Goal: Obtain resource: Obtain resource

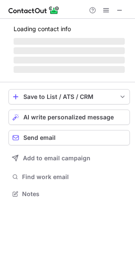
scroll to position [193, 135]
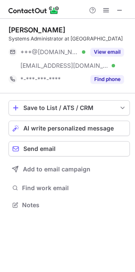
scroll to position [199, 135]
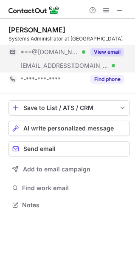
click at [97, 51] on button "View email" at bounding box center [108, 52] width 34 height 9
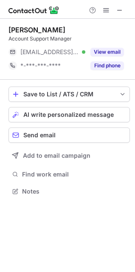
scroll to position [185, 135]
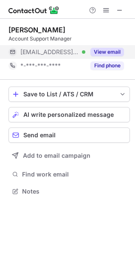
click at [103, 47] on div "View email" at bounding box center [105, 52] width 39 height 14
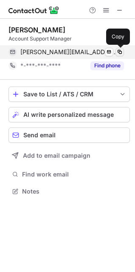
click at [119, 54] on span at bounding box center [120, 52] width 7 height 7
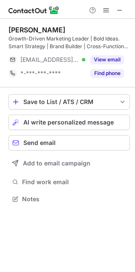
scroll to position [193, 135]
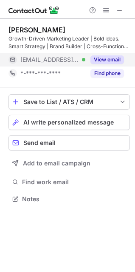
click at [119, 59] on button "View email" at bounding box center [108, 59] width 34 height 9
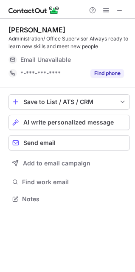
scroll to position [193, 135]
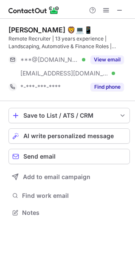
scroll to position [206, 135]
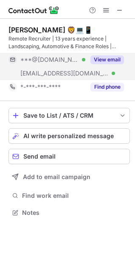
click at [106, 63] on button "View email" at bounding box center [108, 59] width 34 height 9
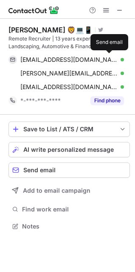
scroll to position [220, 135]
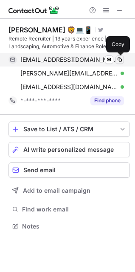
click at [117, 62] on span at bounding box center [120, 59] width 7 height 7
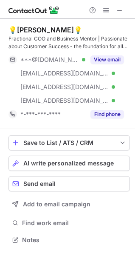
scroll to position [234, 135]
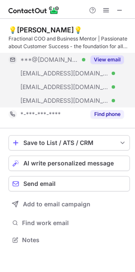
click at [105, 63] on button "View email" at bounding box center [108, 59] width 34 height 9
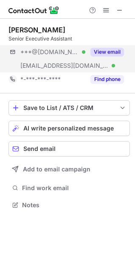
scroll to position [199, 135]
click at [105, 52] on button "View email" at bounding box center [108, 52] width 34 height 9
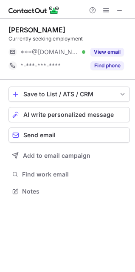
scroll to position [185, 135]
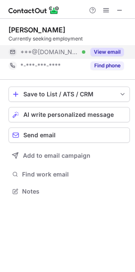
click at [99, 50] on button "View email" at bounding box center [108, 52] width 34 height 9
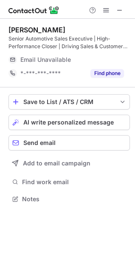
scroll to position [193, 135]
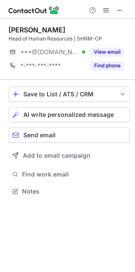
scroll to position [185, 135]
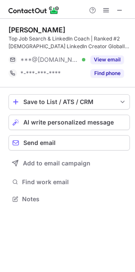
scroll to position [193, 135]
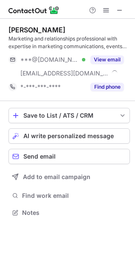
scroll to position [206, 135]
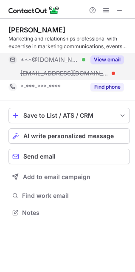
click at [100, 60] on button "View email" at bounding box center [108, 59] width 34 height 9
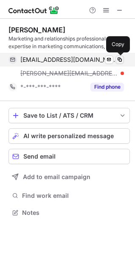
click at [117, 60] on span at bounding box center [120, 59] width 7 height 7
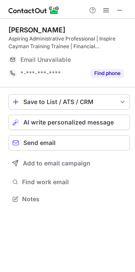
scroll to position [193, 135]
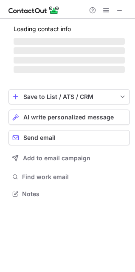
scroll to position [206, 135]
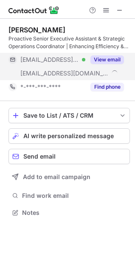
click at [110, 55] on div "View email" at bounding box center [105, 60] width 39 height 14
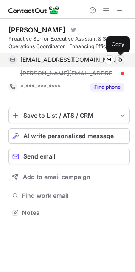
click at [116, 57] on button at bounding box center [120, 59] width 9 height 9
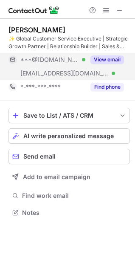
click at [116, 61] on button "View email" at bounding box center [108, 59] width 34 height 9
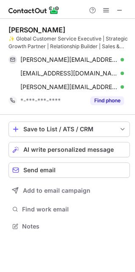
scroll to position [220, 135]
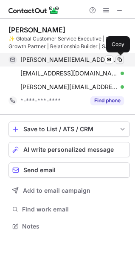
click at [119, 61] on span at bounding box center [120, 59] width 7 height 7
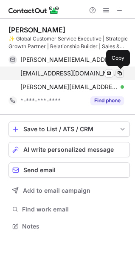
click at [119, 74] on span at bounding box center [120, 73] width 7 height 7
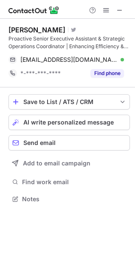
scroll to position [193, 135]
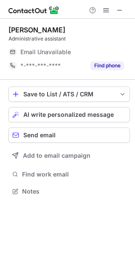
scroll to position [185, 135]
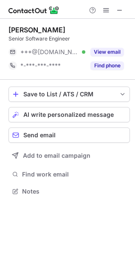
scroll to position [185, 135]
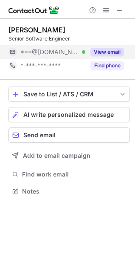
click at [114, 49] on button "View email" at bounding box center [108, 52] width 34 height 9
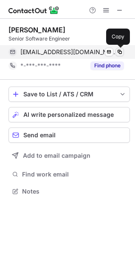
click at [119, 53] on span at bounding box center [120, 52] width 7 height 7
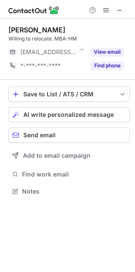
scroll to position [185, 135]
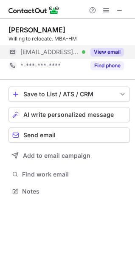
click at [106, 54] on button "View email" at bounding box center [108, 52] width 34 height 9
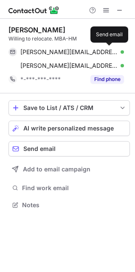
scroll to position [199, 135]
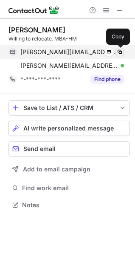
click at [119, 51] on span at bounding box center [120, 52] width 7 height 7
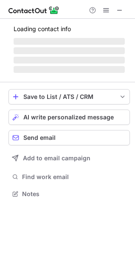
scroll to position [206, 135]
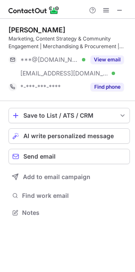
click at [100, 60] on button "View email" at bounding box center [108, 59] width 34 height 9
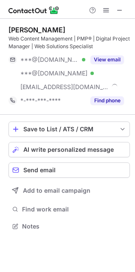
scroll to position [220, 135]
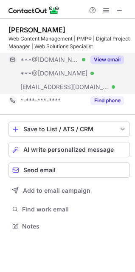
click at [110, 57] on button "View email" at bounding box center [108, 59] width 34 height 9
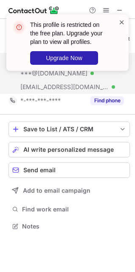
click at [124, 21] on span at bounding box center [122, 22] width 7 height 9
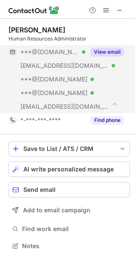
scroll to position [240, 135]
click at [106, 52] on button "View email" at bounding box center [108, 52] width 34 height 9
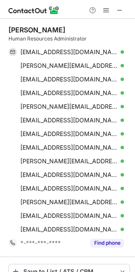
scroll to position [362, 129]
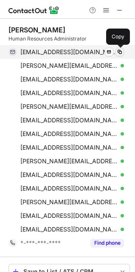
click at [118, 50] on span at bounding box center [120, 52] width 7 height 7
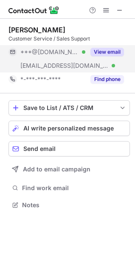
scroll to position [199, 135]
click at [98, 50] on button "View email" at bounding box center [108, 52] width 34 height 9
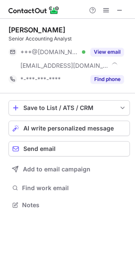
scroll to position [199, 135]
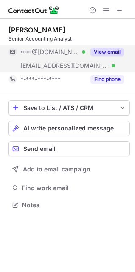
click at [108, 50] on button "View email" at bounding box center [108, 52] width 34 height 9
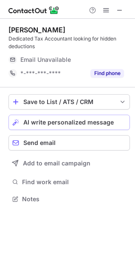
scroll to position [188, 135]
